Goal: Navigation & Orientation: Understand site structure

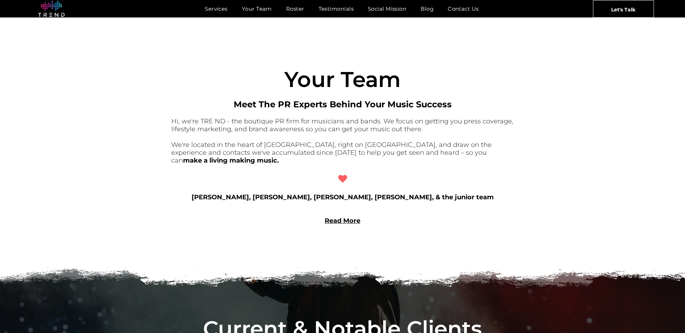
scroll to position [547, 0]
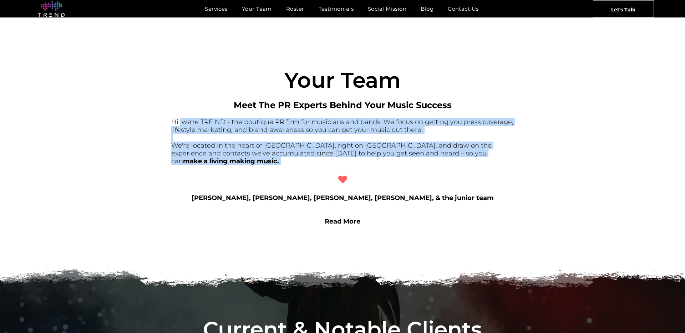
drag, startPoint x: 180, startPoint y: 122, endPoint x: 337, endPoint y: 160, distance: 161.9
click at [337, 160] on div "Your T eam Meet The PR Experts Behind Your Music Success Hi, we're TRE ND - the…" at bounding box center [342, 138] width 343 height 175
click at [302, 171] on div "Your T eam Meet The PR Experts Behind Your Music Success Hi, we're TRE ND - the…" at bounding box center [342, 138] width 343 height 175
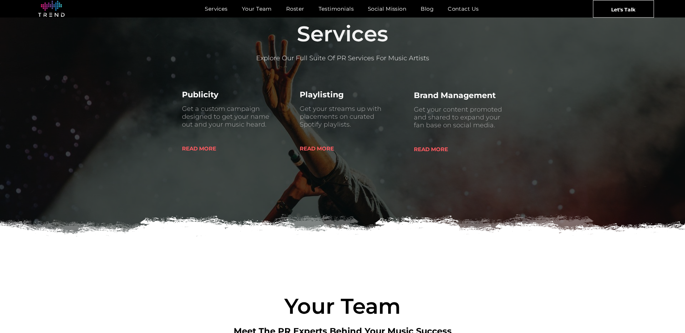
scroll to position [0, 0]
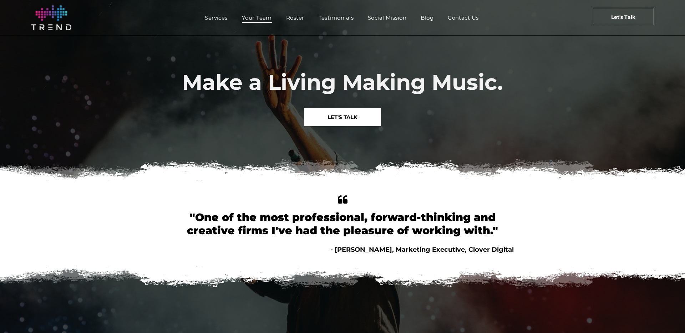
click at [258, 19] on span "Your Team" at bounding box center [257, 17] width 30 height 10
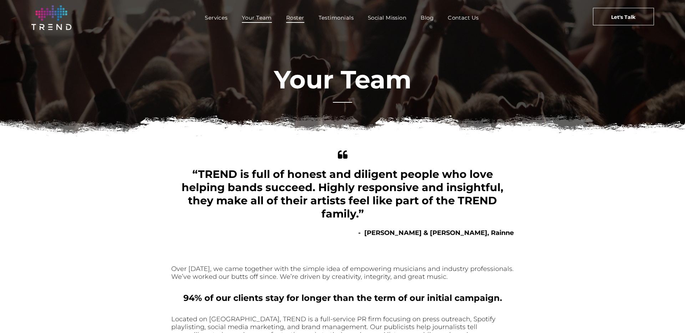
click at [296, 17] on span "Roster" at bounding box center [295, 17] width 18 height 10
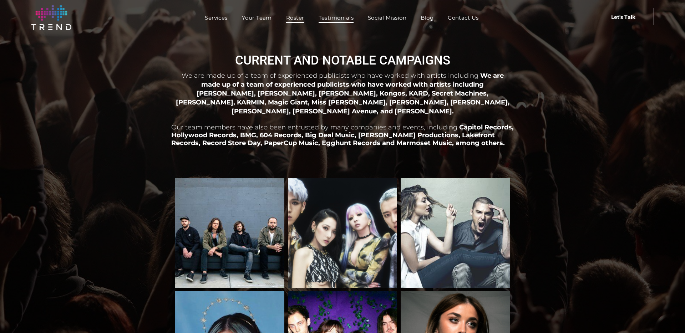
click at [329, 13] on span "Testimonials" at bounding box center [336, 17] width 35 height 10
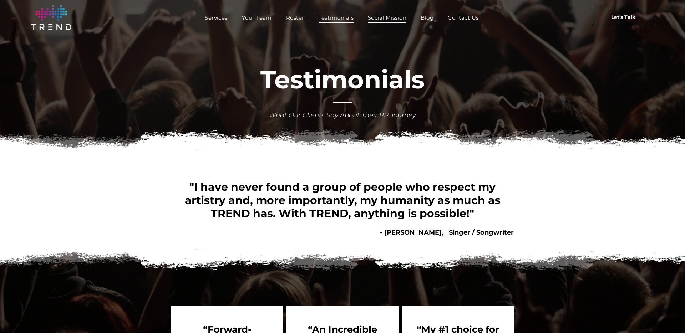
click at [384, 14] on span "Social Mission" at bounding box center [387, 17] width 39 height 10
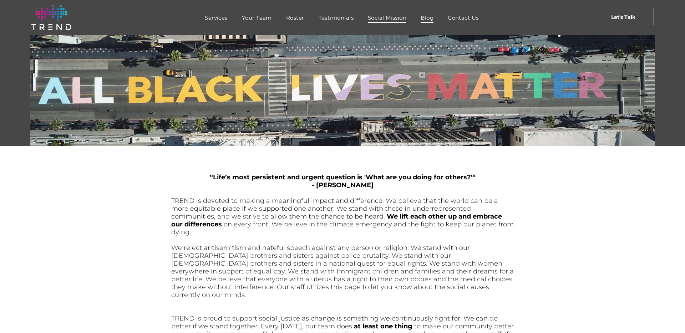
click at [429, 14] on span "Blog" at bounding box center [427, 17] width 13 height 10
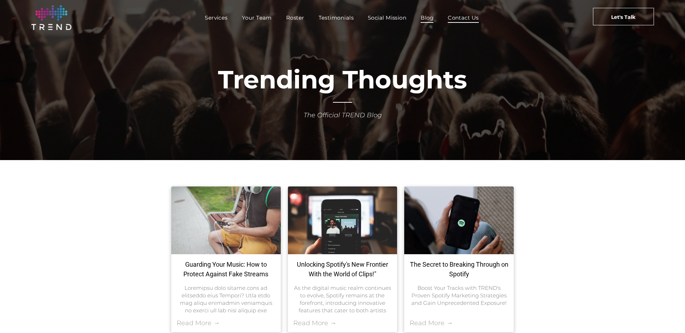
click at [455, 15] on span "Contact Us" at bounding box center [463, 17] width 31 height 10
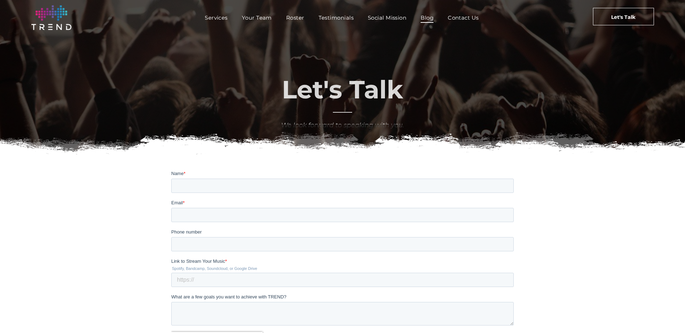
click at [433, 17] on span "Blog" at bounding box center [427, 17] width 13 height 10
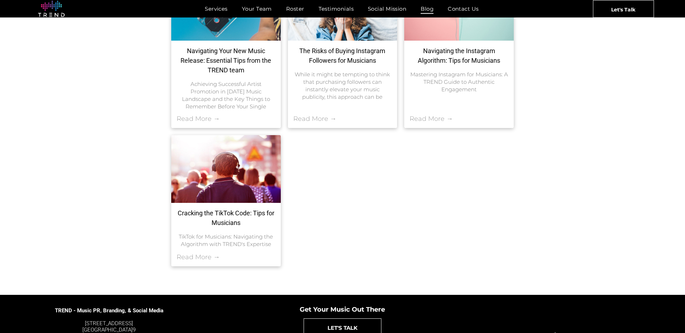
scroll to position [367, 0]
